Goal: Task Accomplishment & Management: Manage account settings

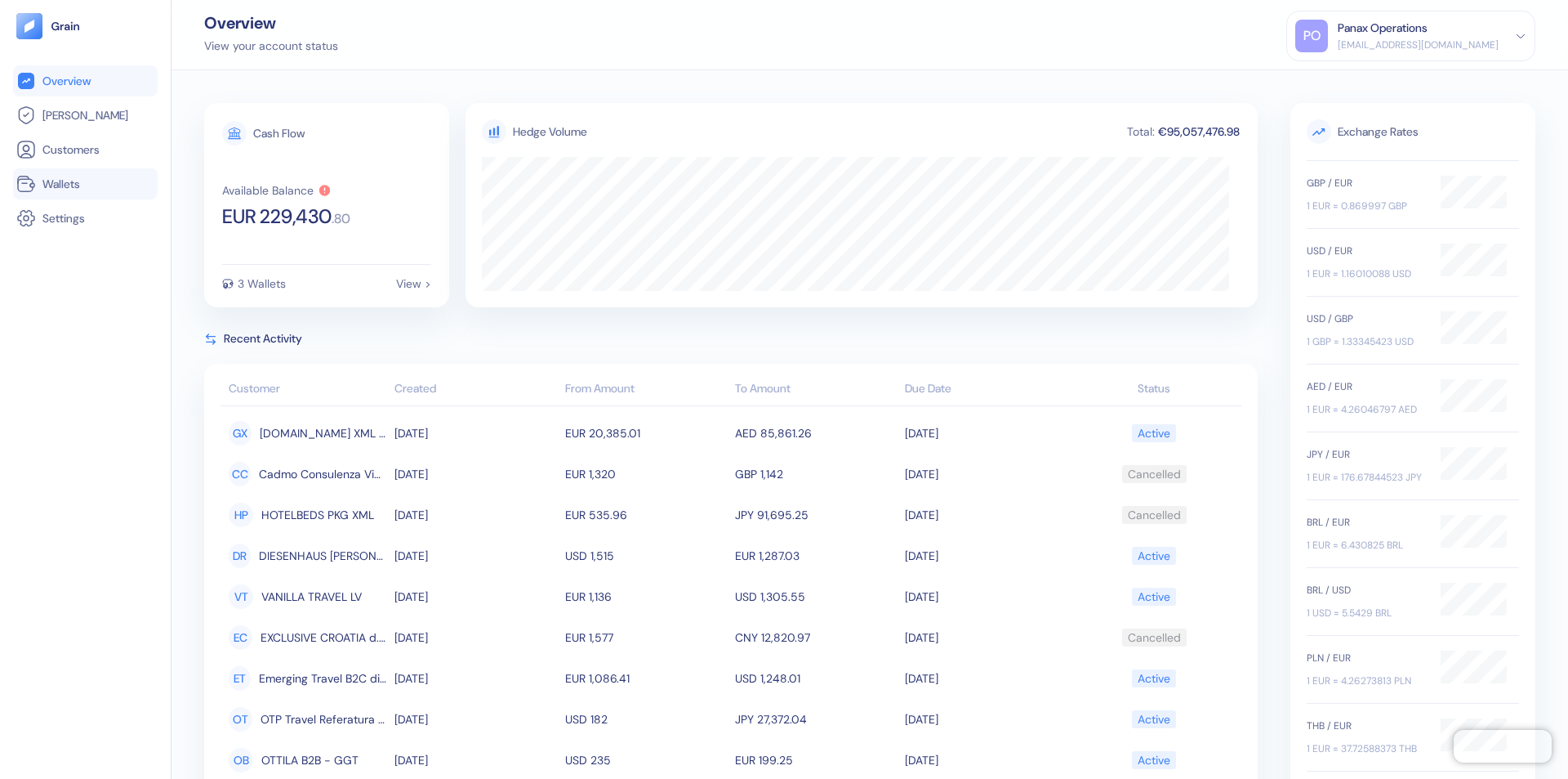
click at [85, 183] on link "Wallets" at bounding box center [85, 183] width 138 height 20
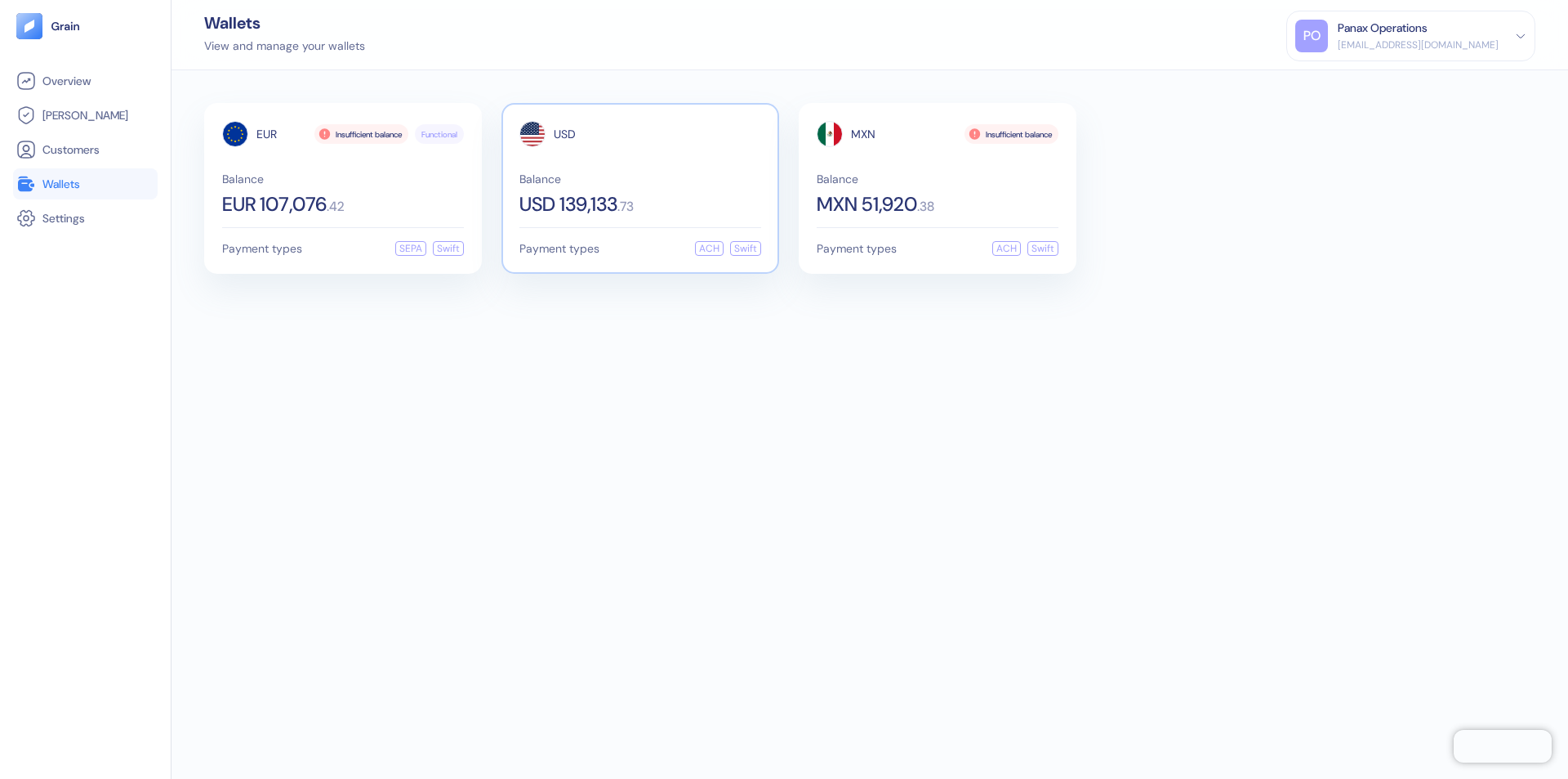
click at [565, 134] on span "USD" at bounding box center [565, 133] width 22 height 11
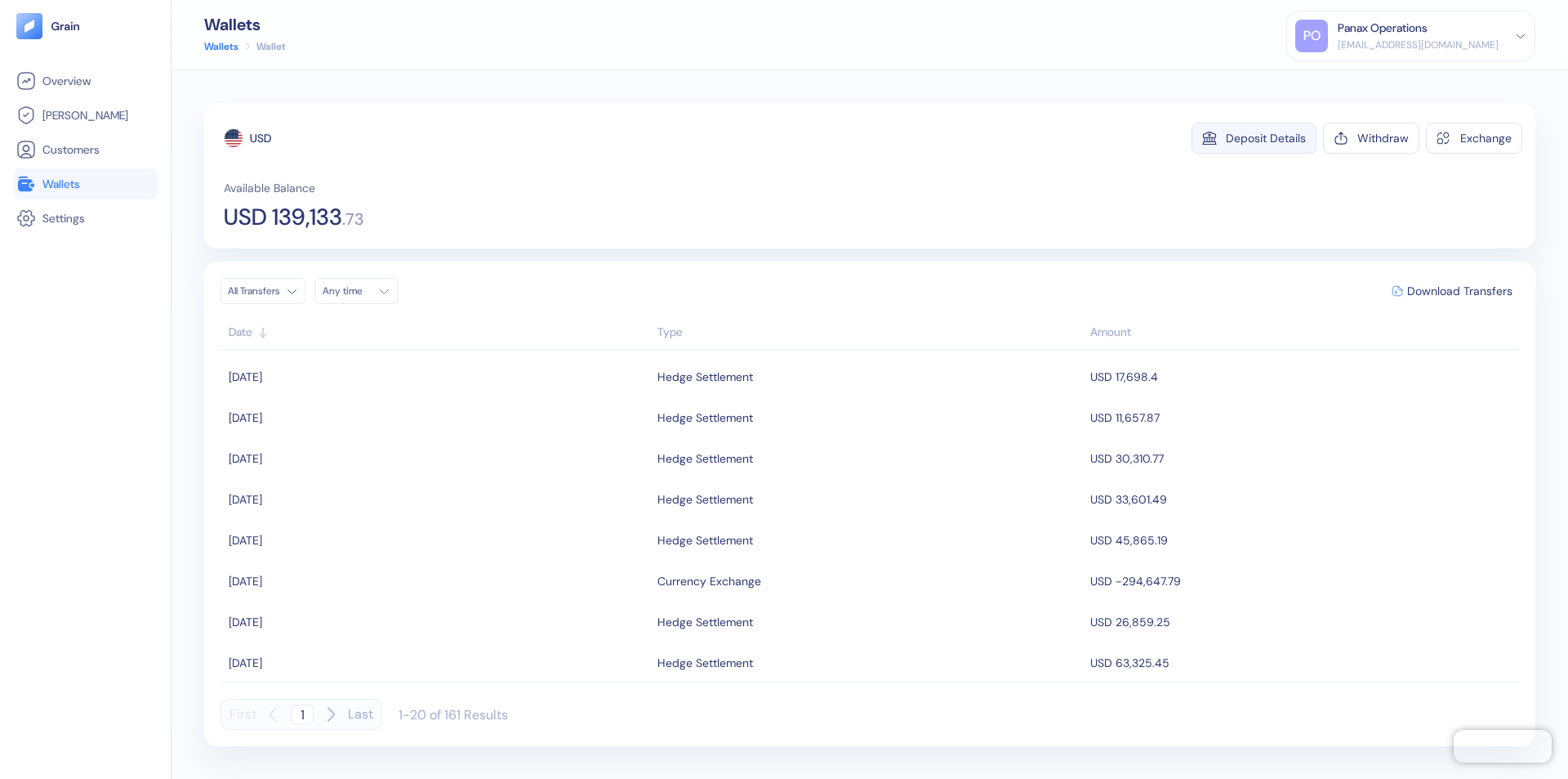
click at [1266, 138] on div "Deposit Details" at bounding box center [1266, 137] width 80 height 11
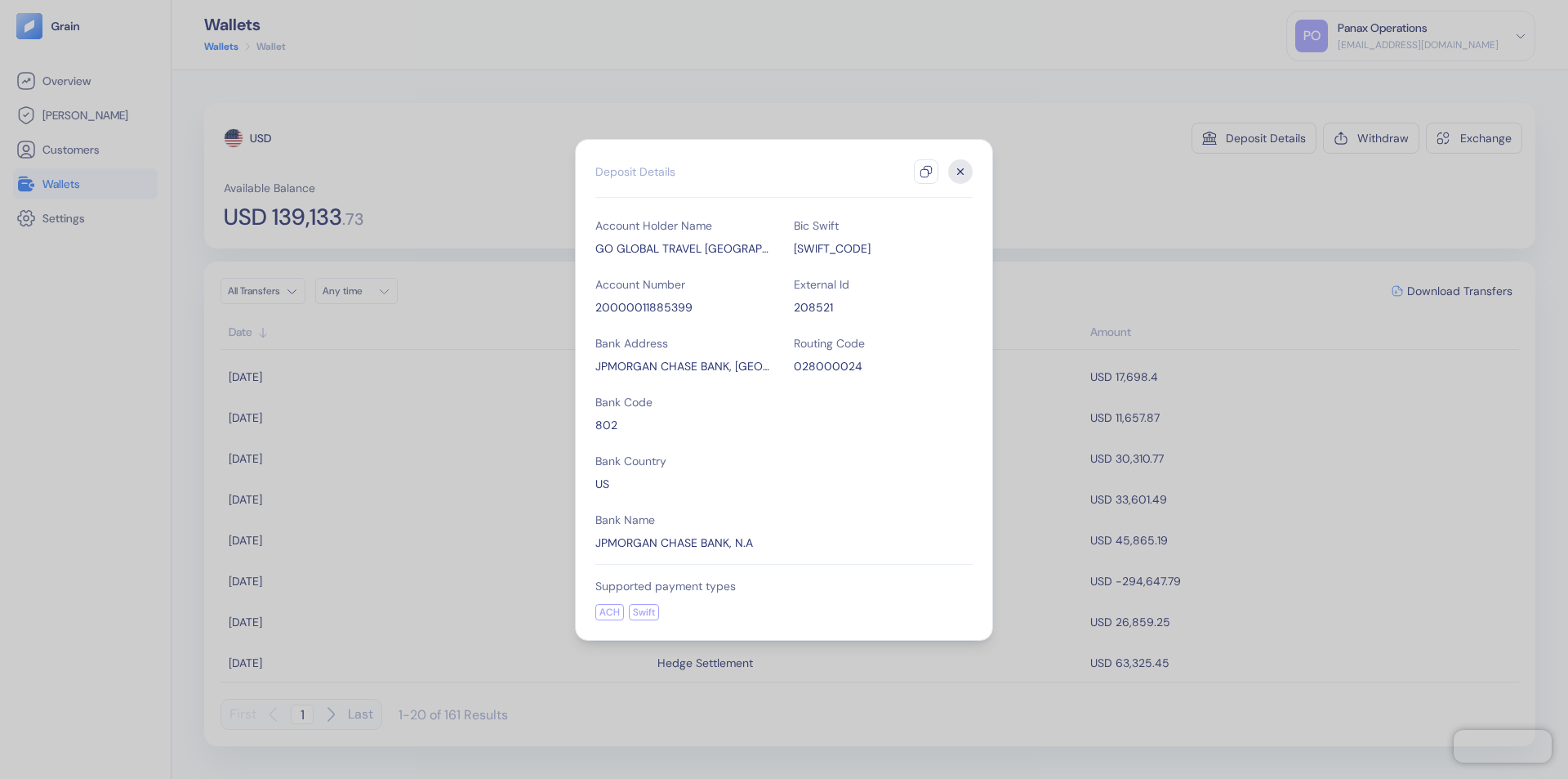
click at [926, 171] on icon "button" at bounding box center [926, 171] width 13 height 13
click at [961, 171] on icon "button" at bounding box center [961, 171] width 6 height 6
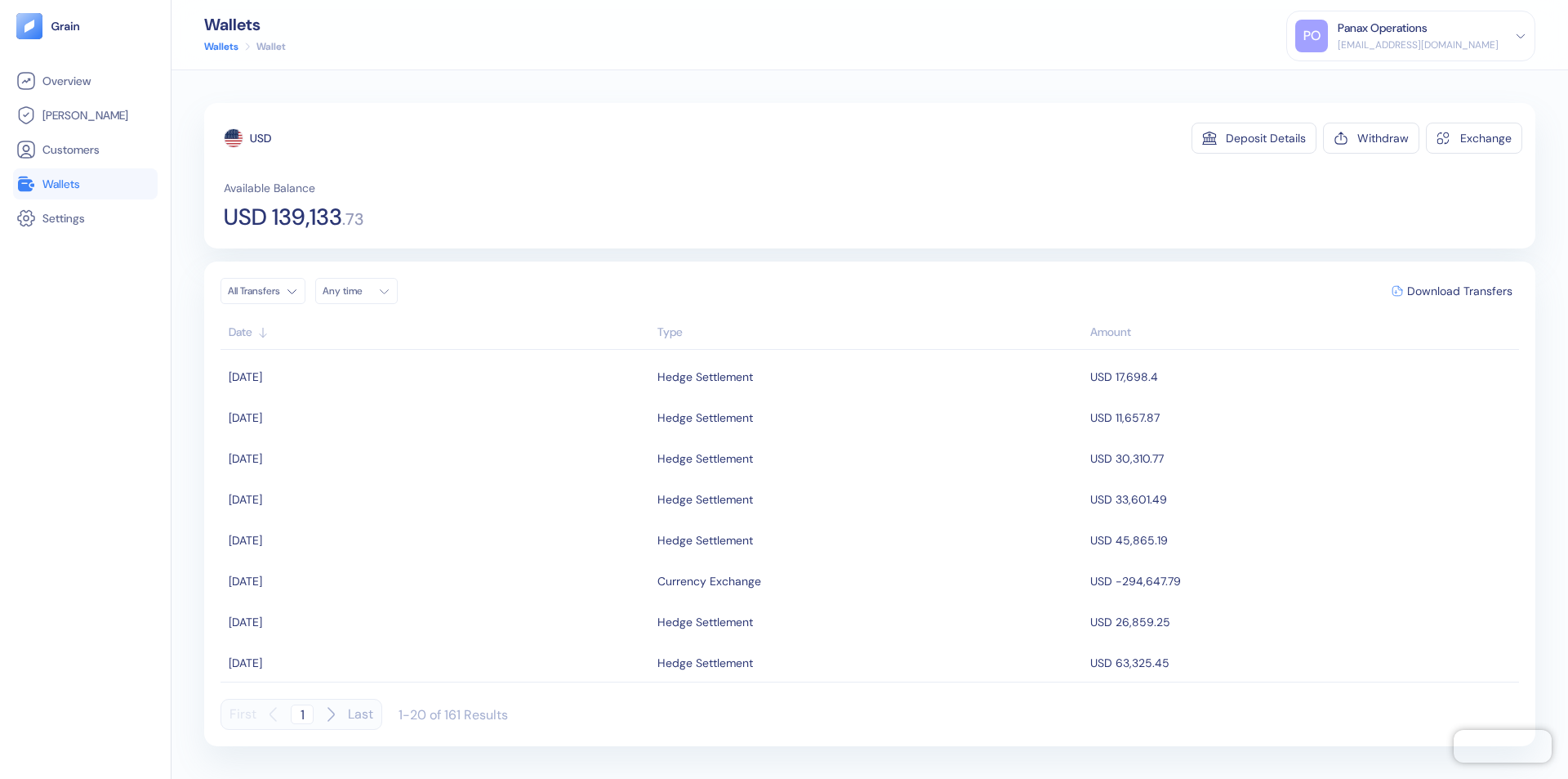
click at [361, 291] on div "Any time" at bounding box center [346, 290] width 49 height 13
click at [340, 421] on button "13" at bounding box center [340, 421] width 20 height 20
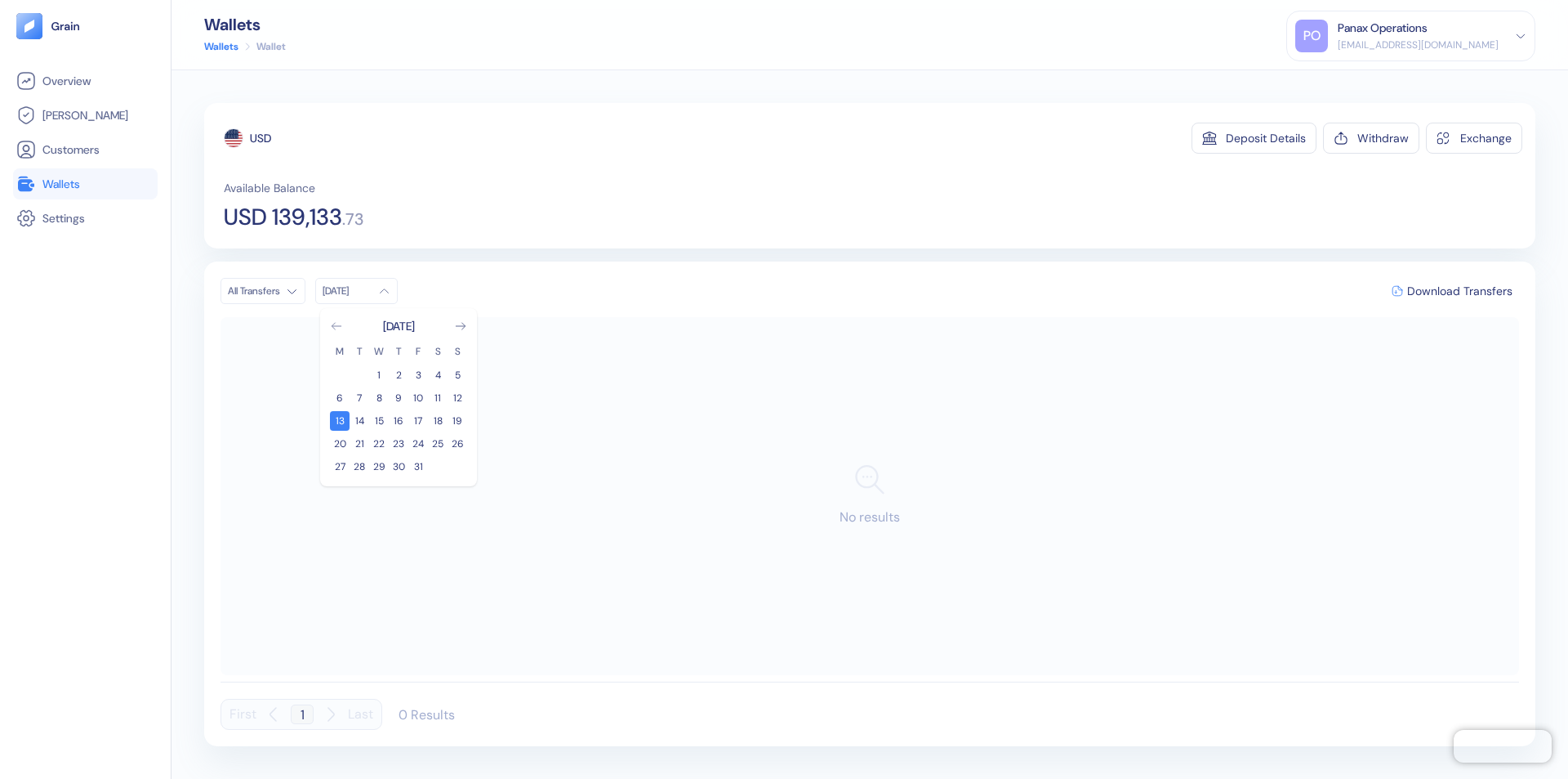
click at [337, 326] on icon "Go to previous month" at bounding box center [336, 326] width 9 height 7
click at [438, 398] on button "13" at bounding box center [438, 398] width 20 height 20
click at [260, 138] on div "USD" at bounding box center [260, 137] width 21 height 16
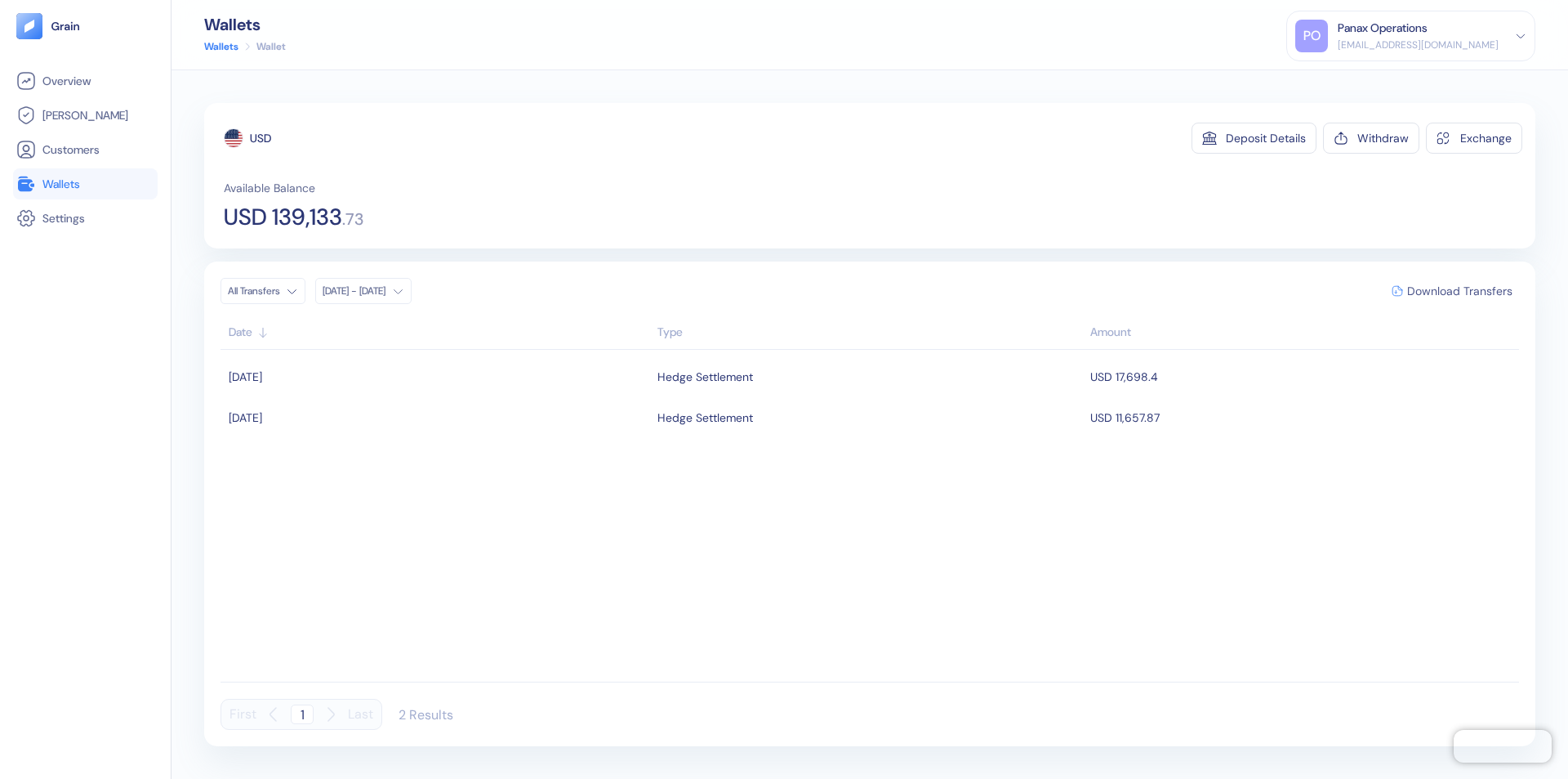
click at [1460, 291] on span "Download Transfers" at bounding box center [1461, 290] width 106 height 11
click at [85, 183] on link "Wallets" at bounding box center [85, 183] width 138 height 20
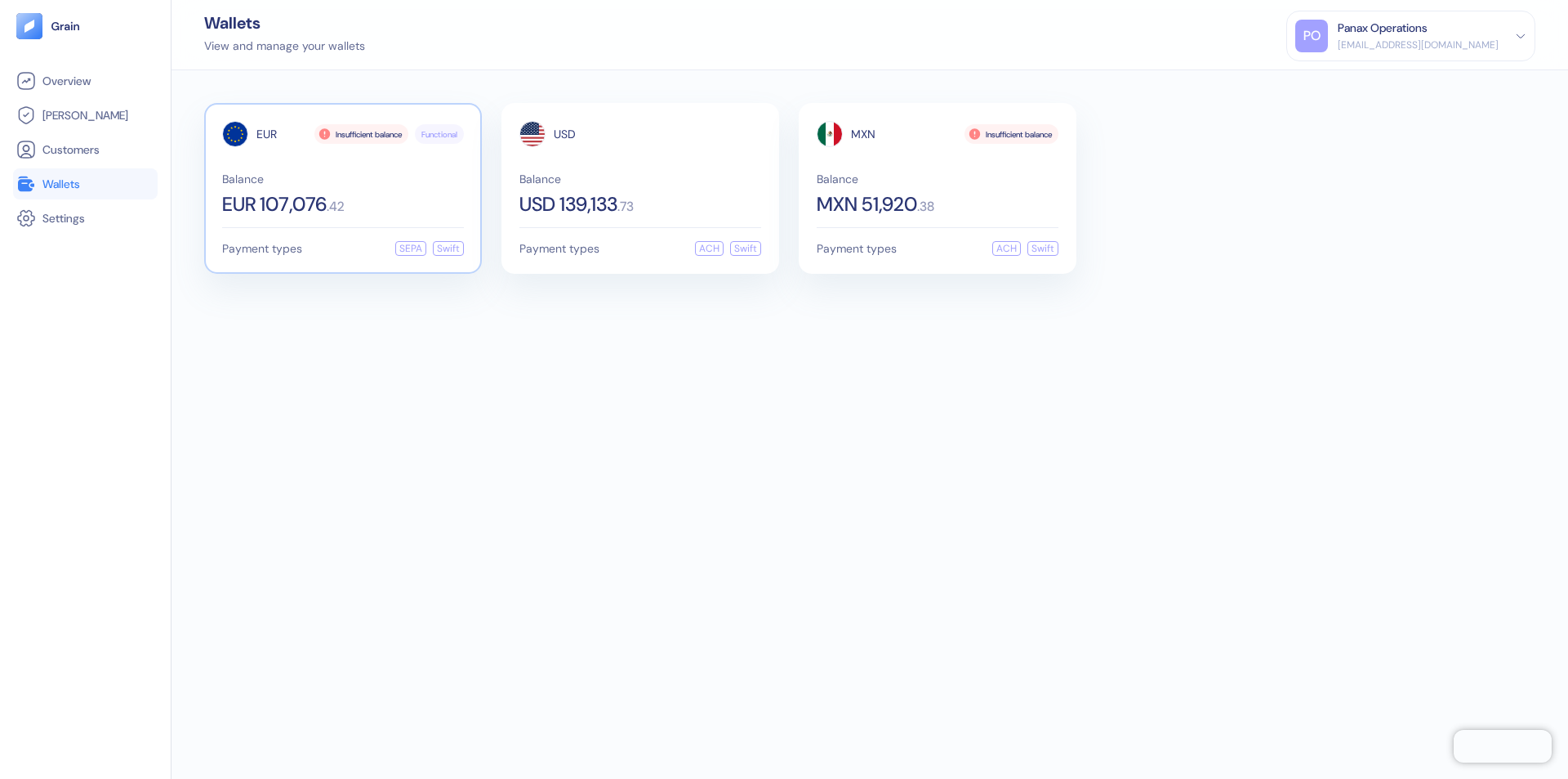
click at [266, 134] on span "EUR" at bounding box center [267, 133] width 20 height 11
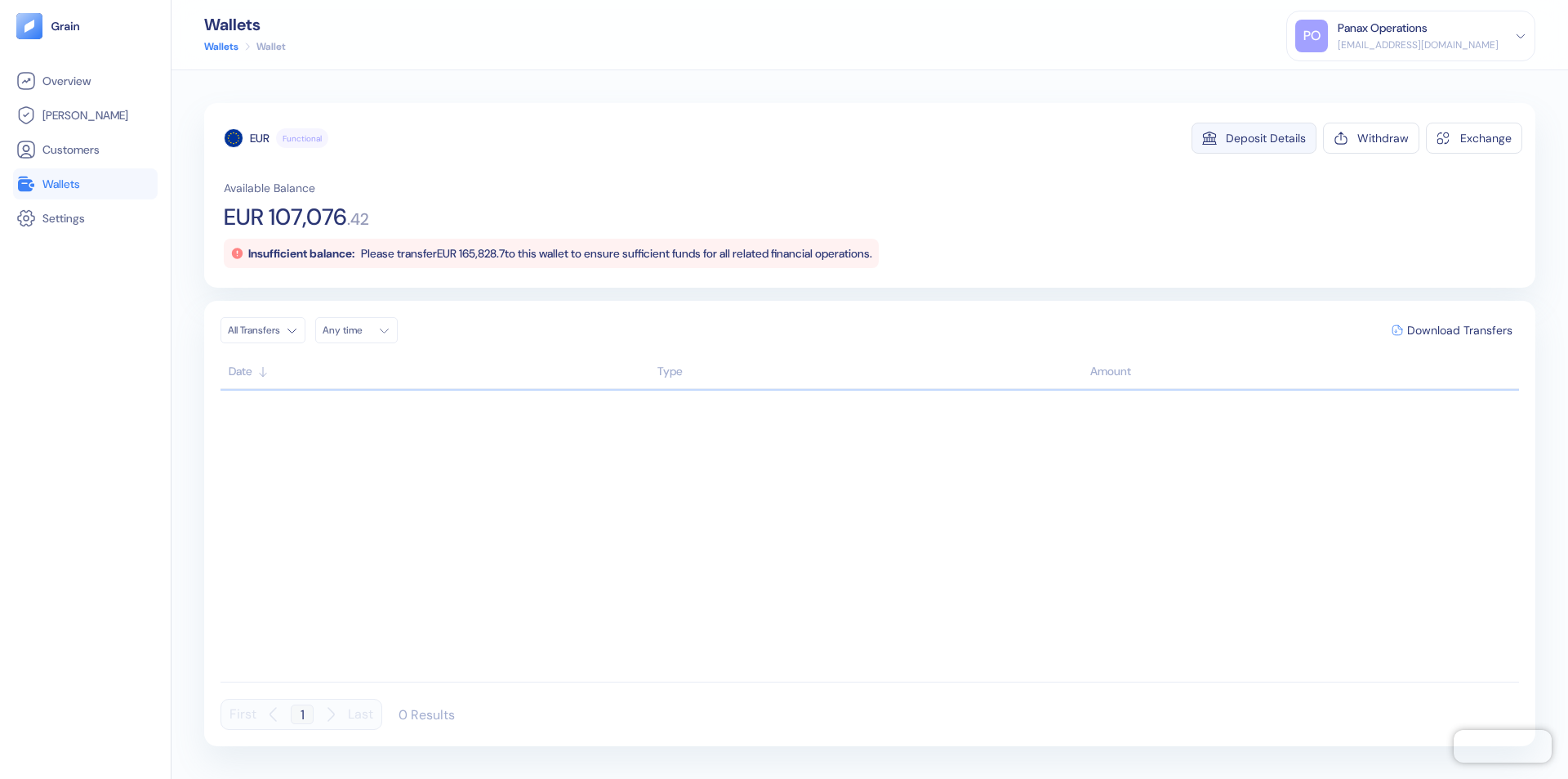
click at [1266, 138] on div "Deposit Details" at bounding box center [1266, 137] width 80 height 11
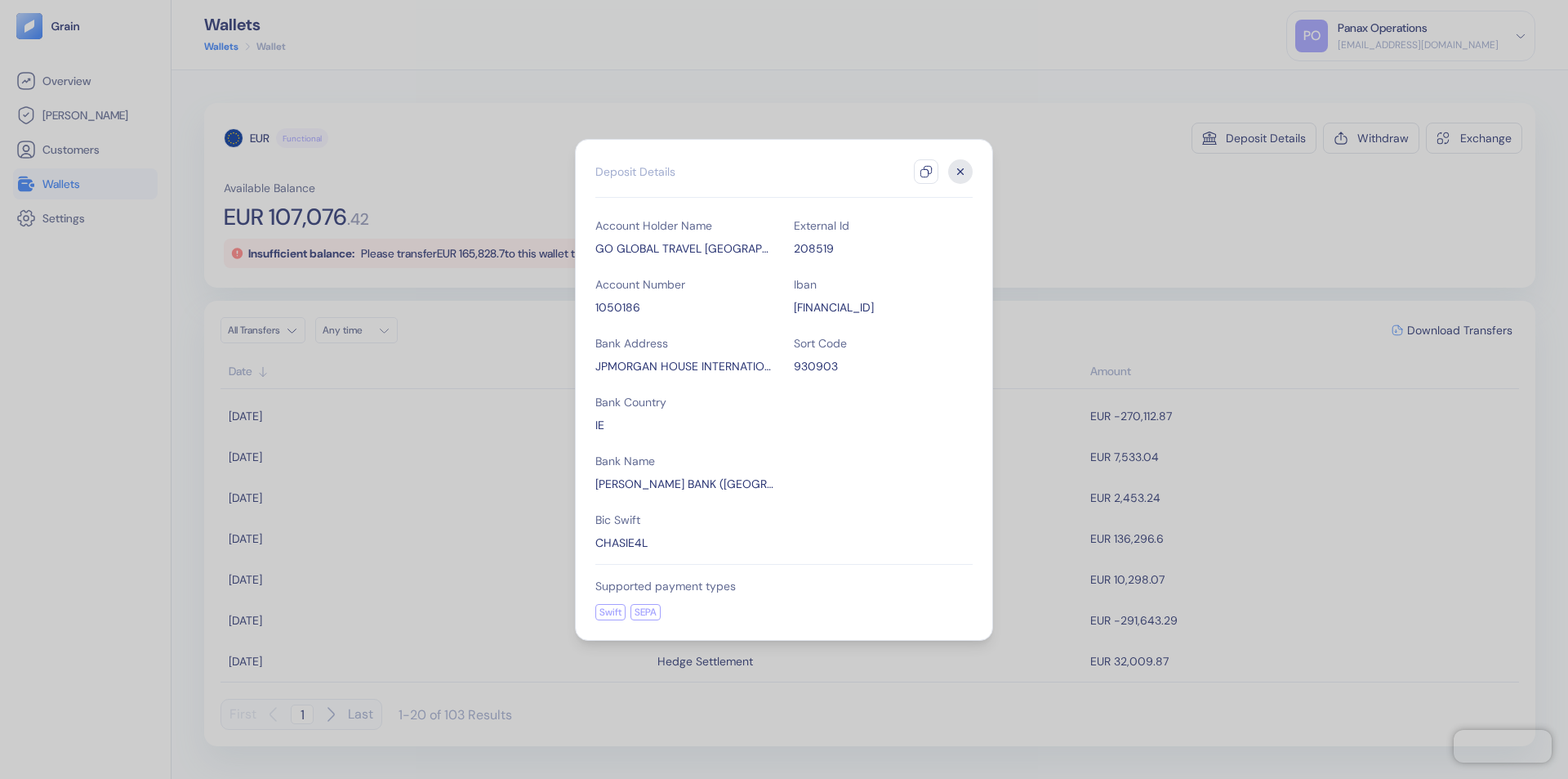
click at [926, 171] on icon "button" at bounding box center [926, 171] width 13 height 13
click at [961, 171] on icon "button" at bounding box center [961, 171] width 6 height 6
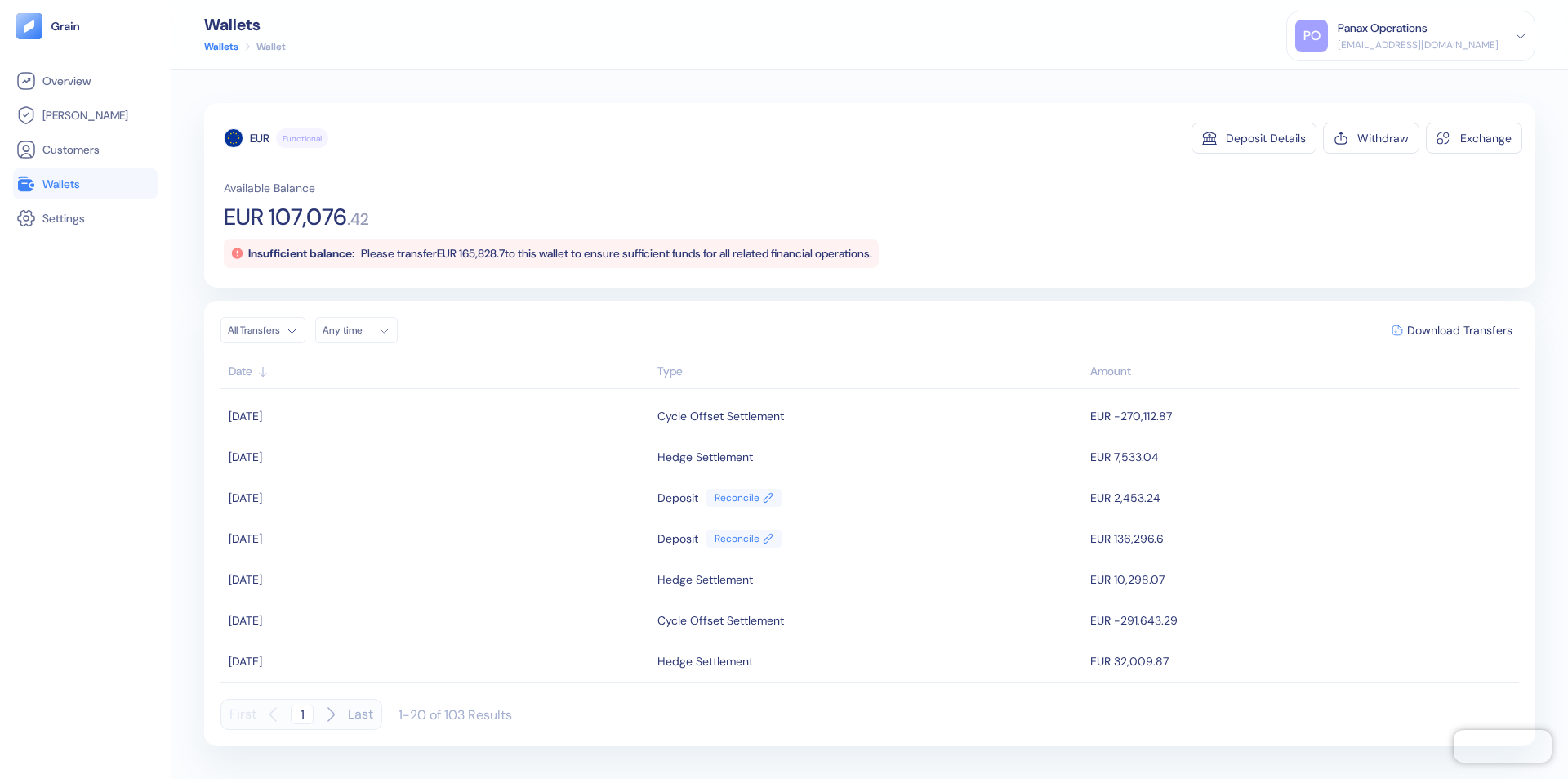
click at [361, 330] on div "Any time" at bounding box center [346, 329] width 49 height 13
click at [340, 460] on button "13" at bounding box center [340, 460] width 20 height 20
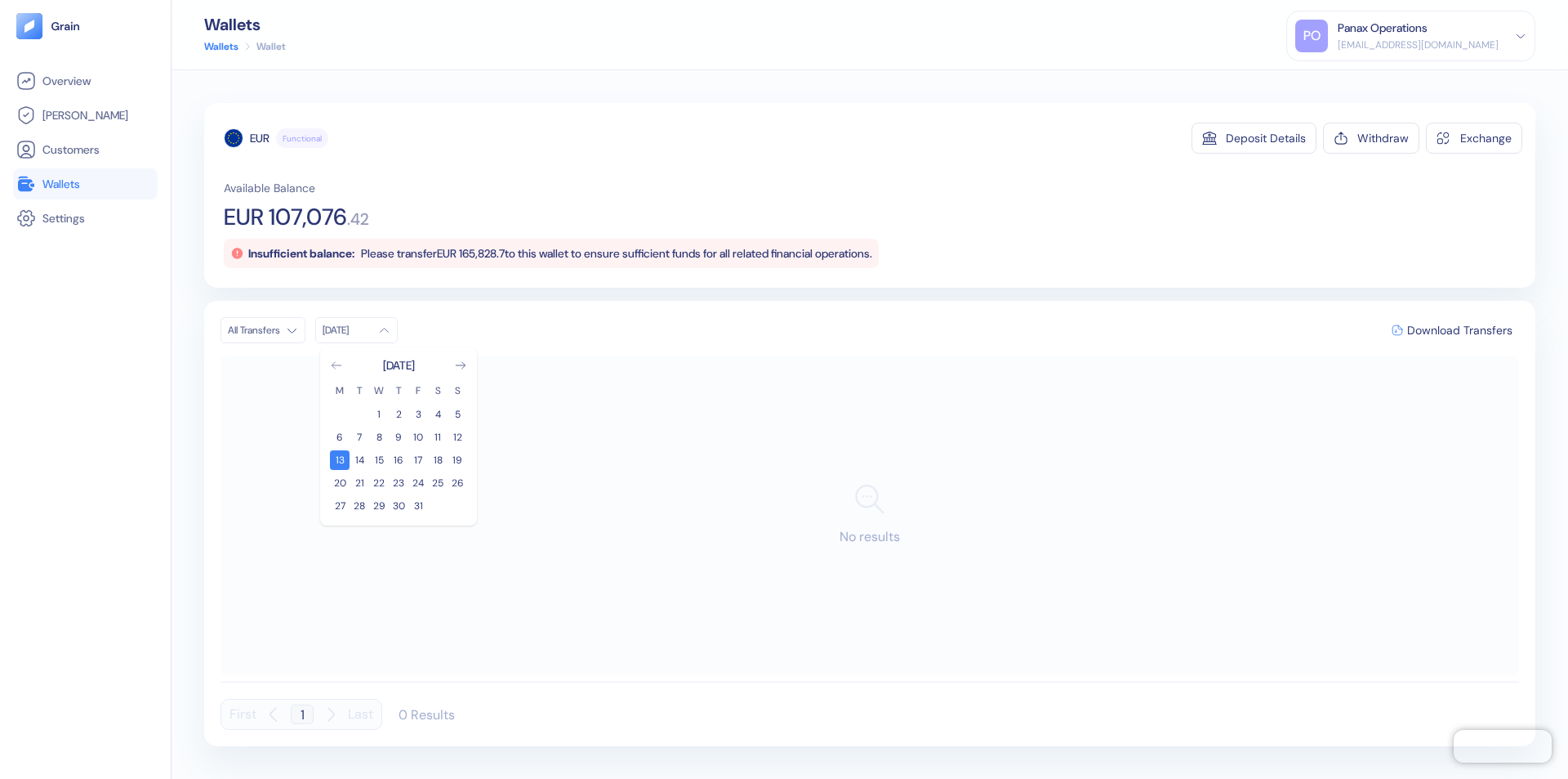
click at [337, 365] on icon "Go to previous month" at bounding box center [336, 365] width 9 height 7
click at [438, 437] on button "13" at bounding box center [438, 437] width 20 height 20
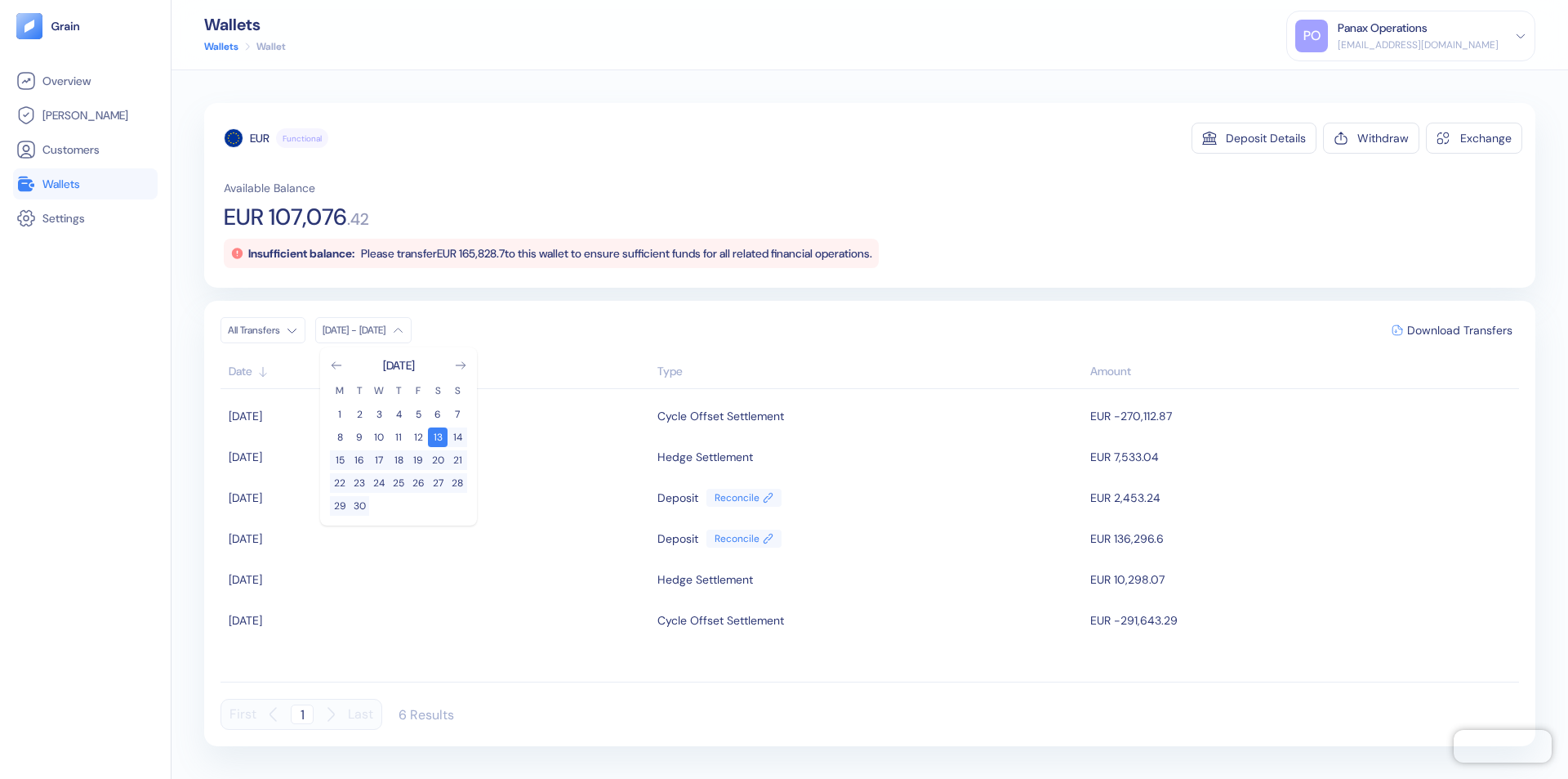
click at [259, 138] on div "EUR" at bounding box center [259, 137] width 20 height 16
click at [1460, 330] on span "Download Transfers" at bounding box center [1461, 329] width 106 height 11
click at [85, 183] on link "Wallets" at bounding box center [85, 183] width 138 height 20
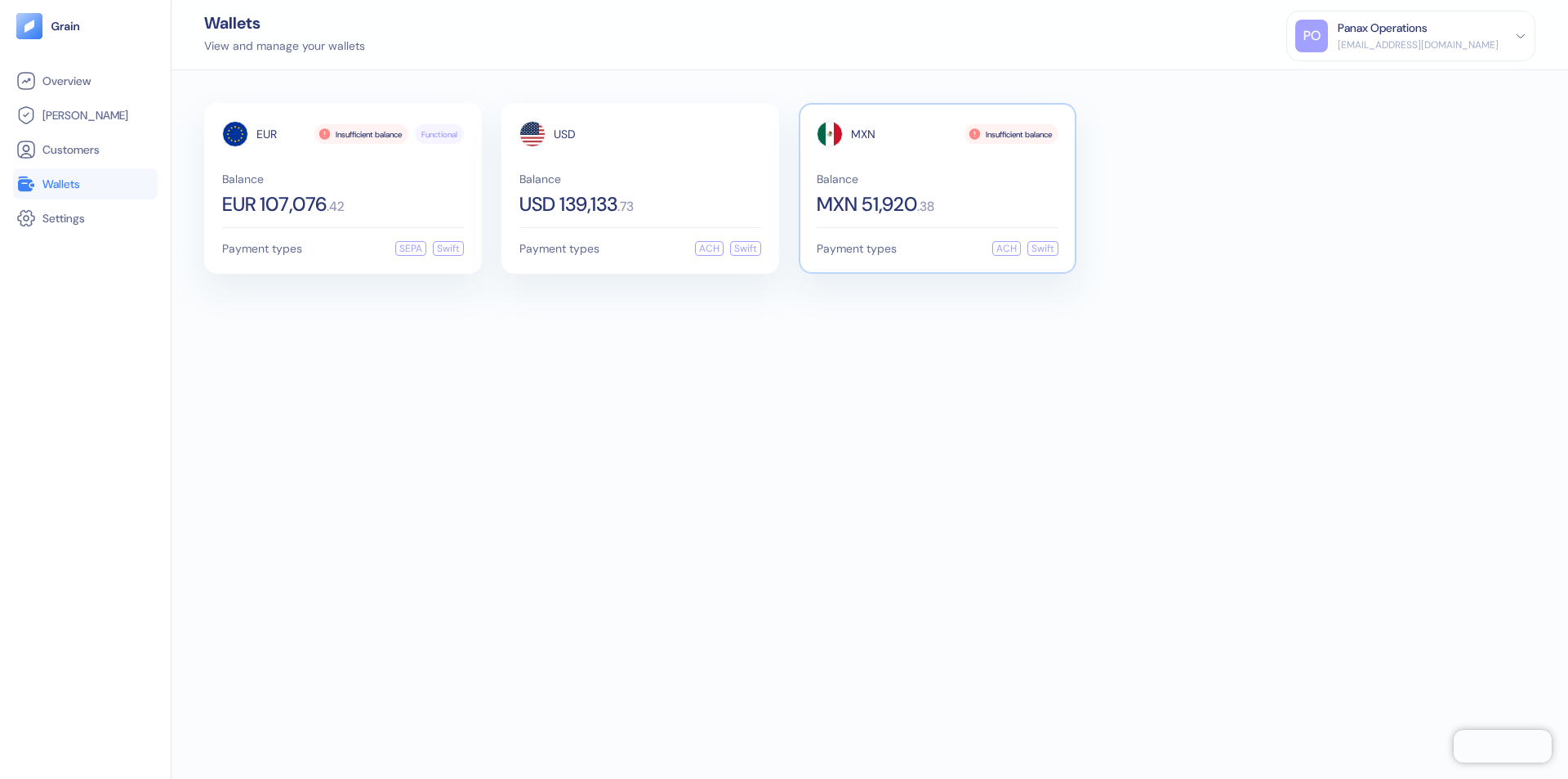
click at [863, 134] on span "MXN" at bounding box center [863, 133] width 25 height 11
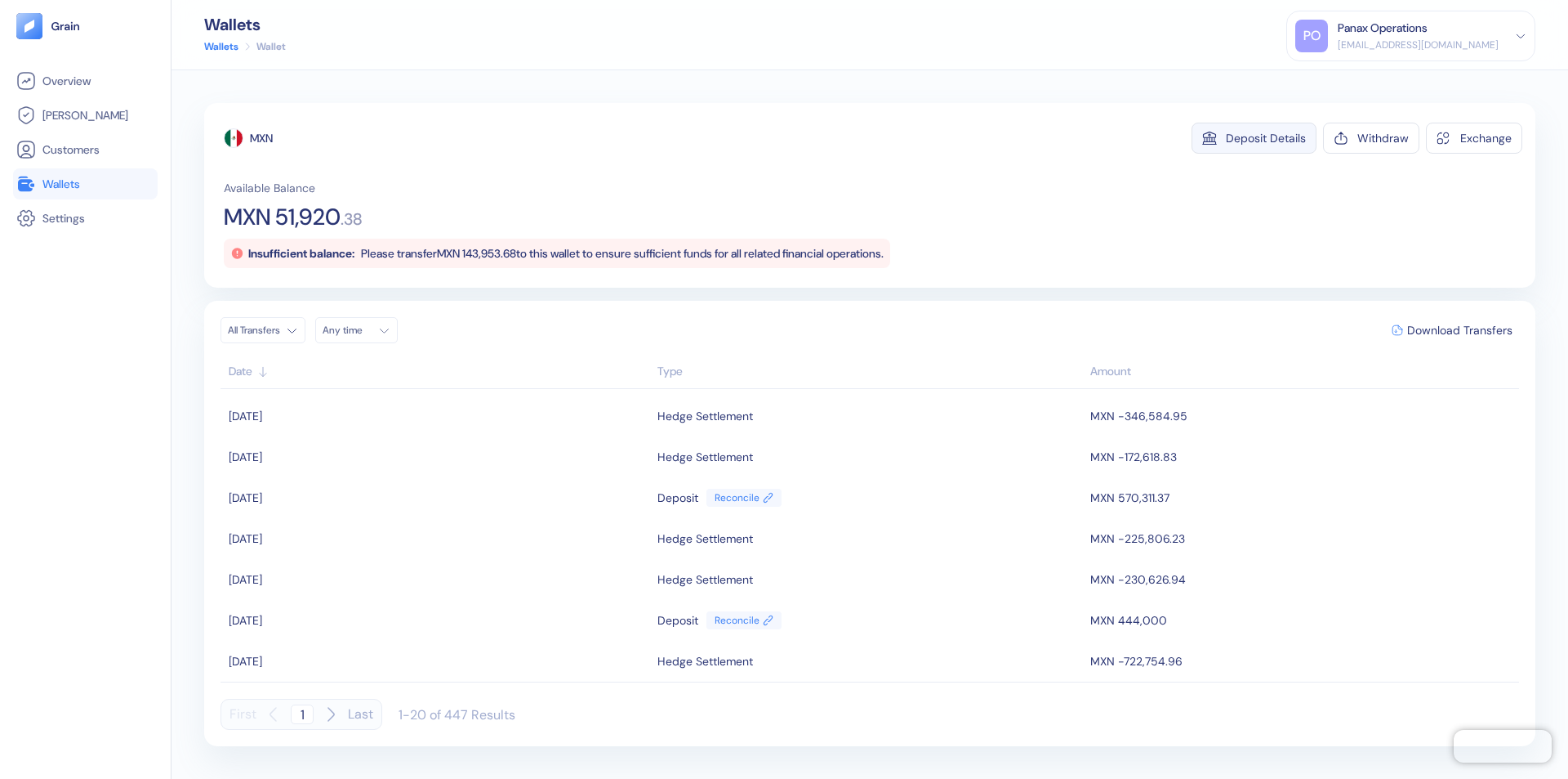
click at [1266, 138] on div "Deposit Details" at bounding box center [1266, 137] width 80 height 11
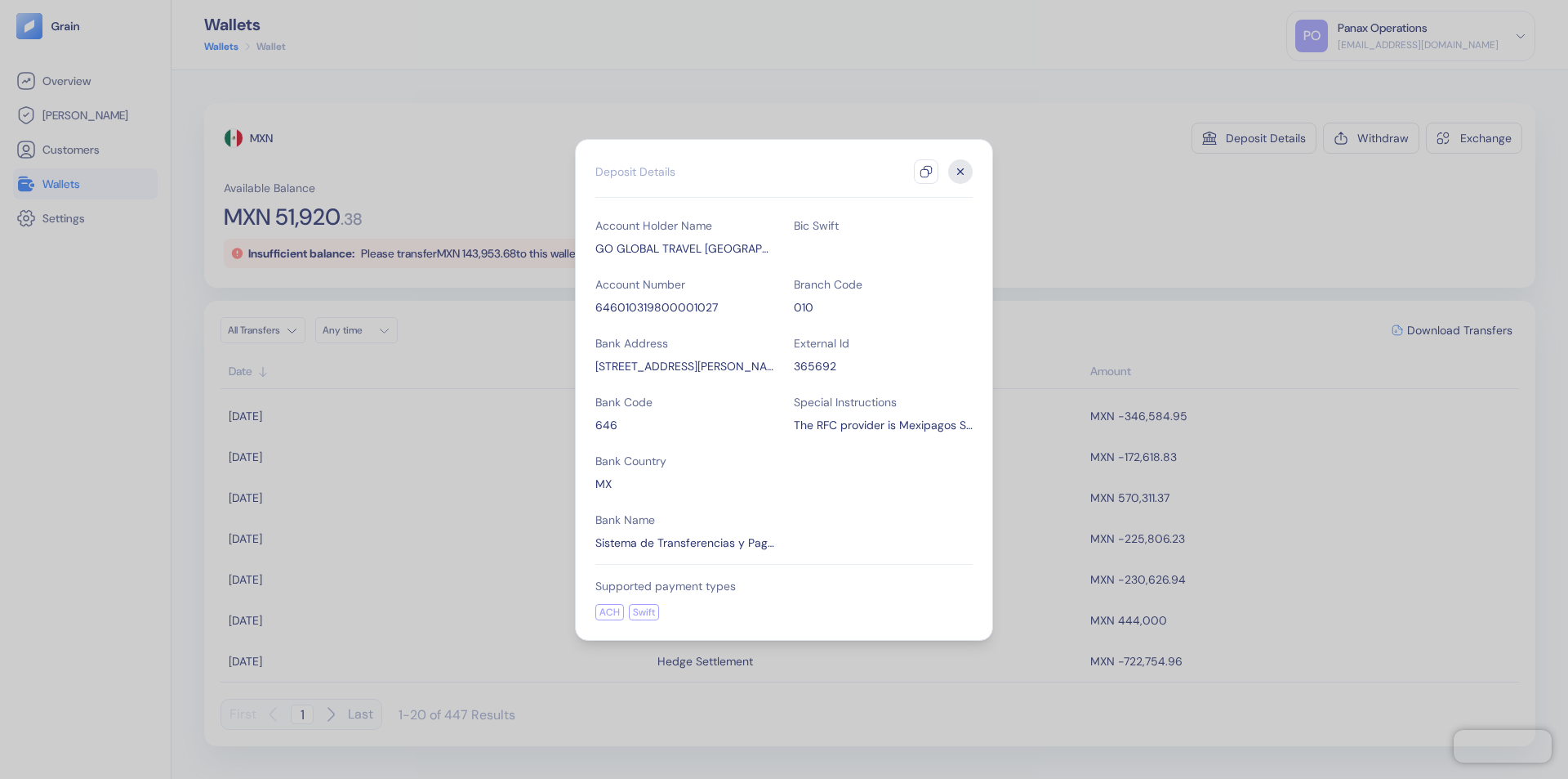
click at [926, 171] on icon "button" at bounding box center [926, 171] width 13 height 13
click at [961, 171] on icon "button" at bounding box center [961, 171] width 6 height 6
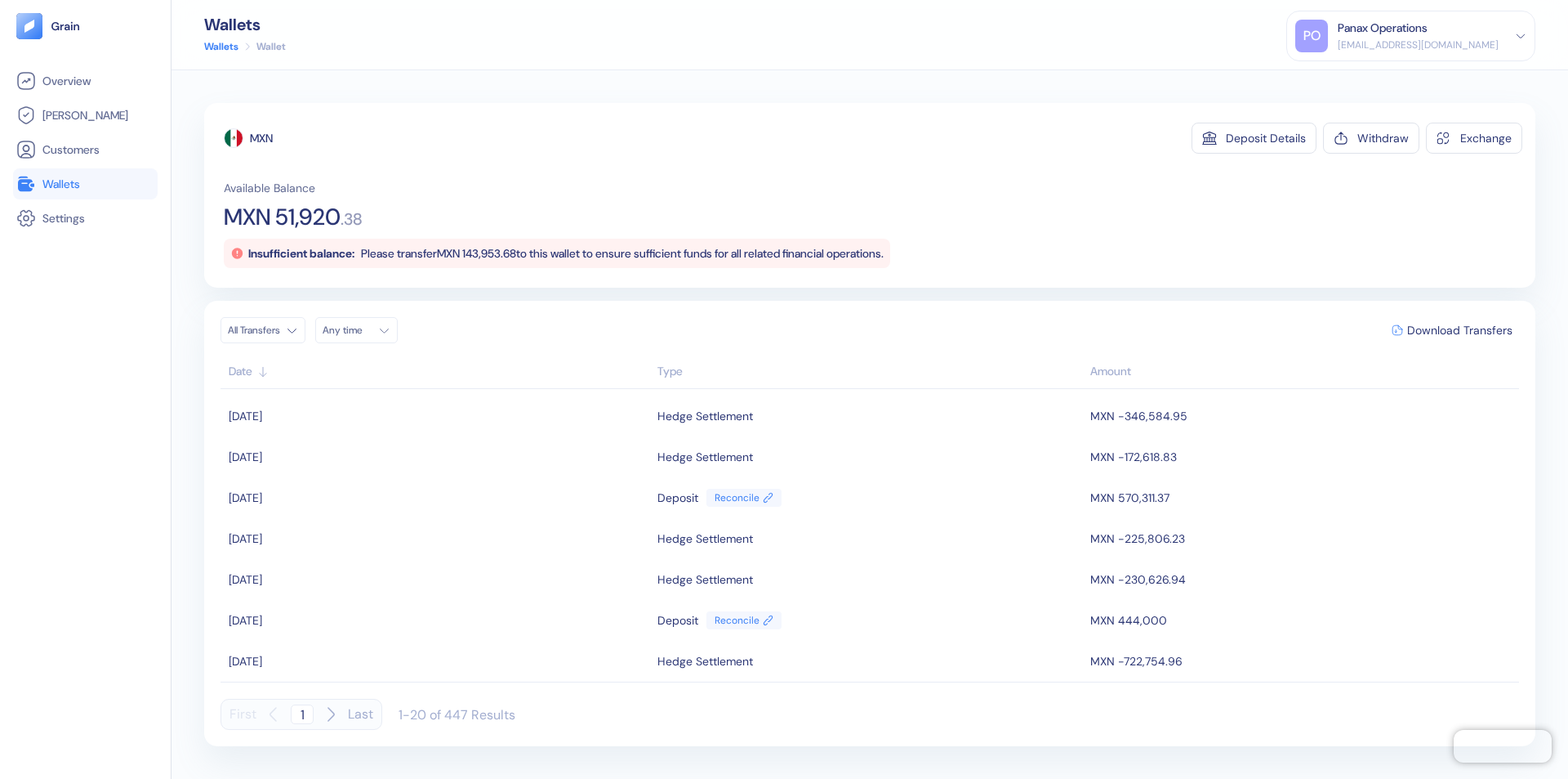
click at [361, 330] on div "Any time" at bounding box center [346, 329] width 49 height 13
click at [340, 460] on button "13" at bounding box center [340, 460] width 20 height 20
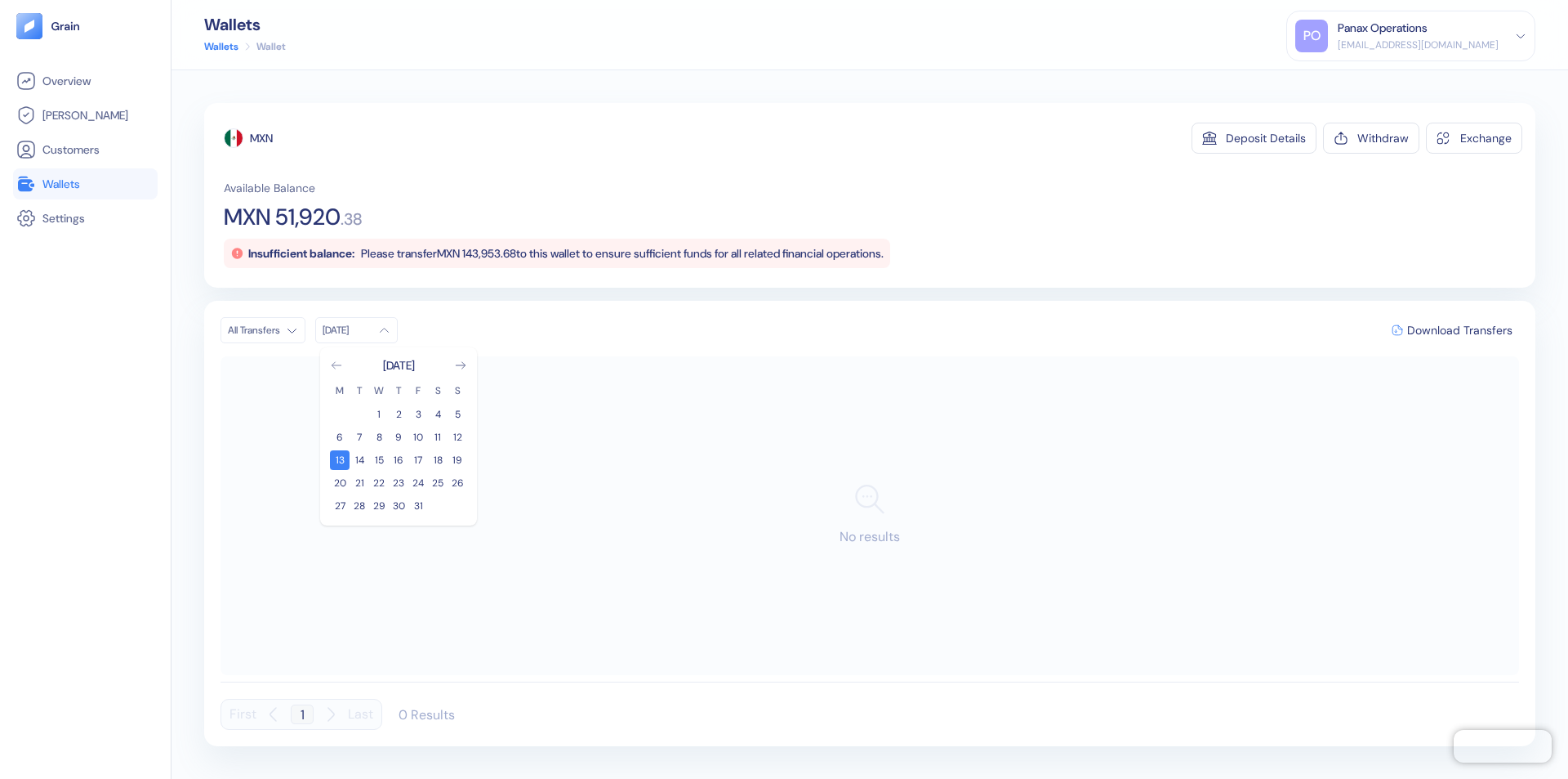
click at [337, 365] on icon "Go to previous month" at bounding box center [336, 365] width 9 height 7
click at [438, 437] on button "13" at bounding box center [438, 437] width 20 height 20
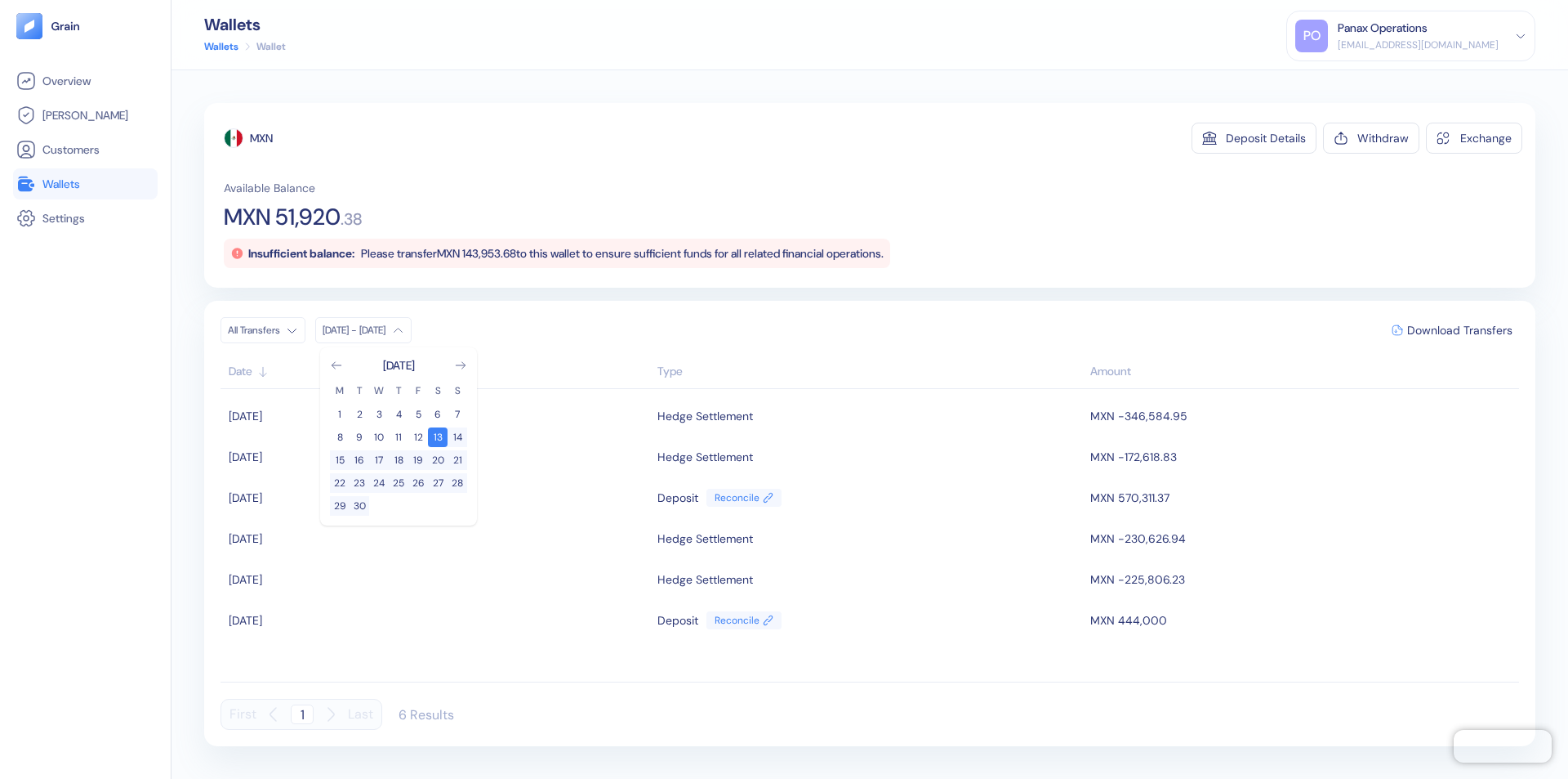
click at [262, 138] on div "MXN" at bounding box center [261, 137] width 23 height 16
click at [1460, 330] on span "Download Transfers" at bounding box center [1461, 329] width 106 height 11
click at [1428, 36] on div "Panax Operations" at bounding box center [1382, 28] width 90 height 17
click at [1362, 81] on div "Sign Out" at bounding box center [1339, 81] width 45 height 17
